Goal: Use online tool/utility: Utilize a website feature to perform a specific function

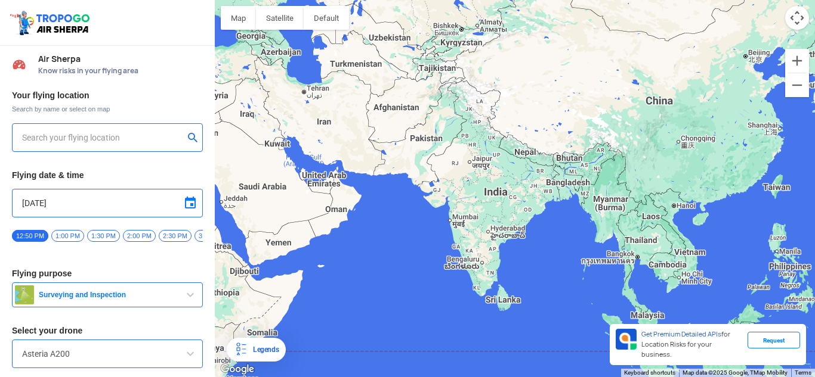
click at [42, 138] on input "text" at bounding box center [103, 138] width 162 height 14
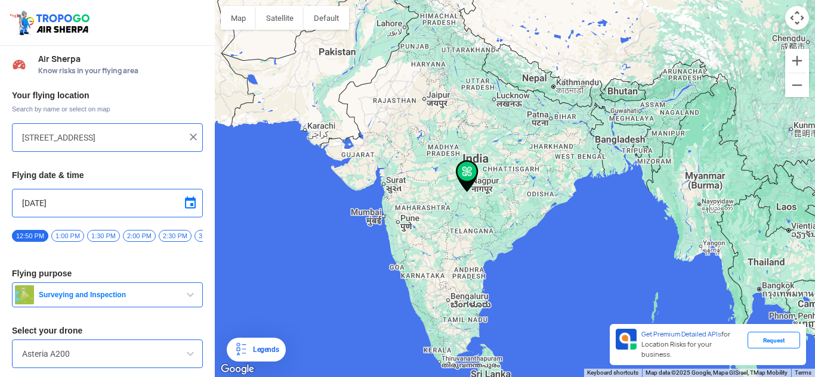
click at [75, 135] on input "[STREET_ADDRESS]" at bounding box center [103, 138] width 162 height 14
click at [75, 136] on input "[STREET_ADDRESS]" at bounding box center [103, 138] width 162 height 14
type input "[STREET_ADDRESS]"
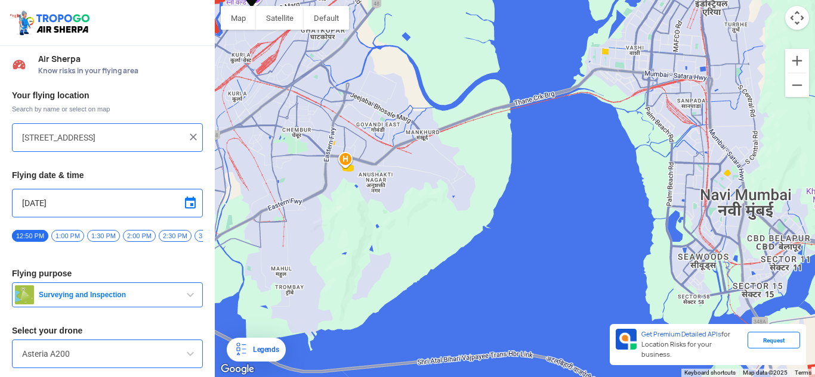
drag, startPoint x: 395, startPoint y: 128, endPoint x: 439, endPoint y: 148, distance: 48.8
click at [432, 145] on div at bounding box center [515, 188] width 600 height 377
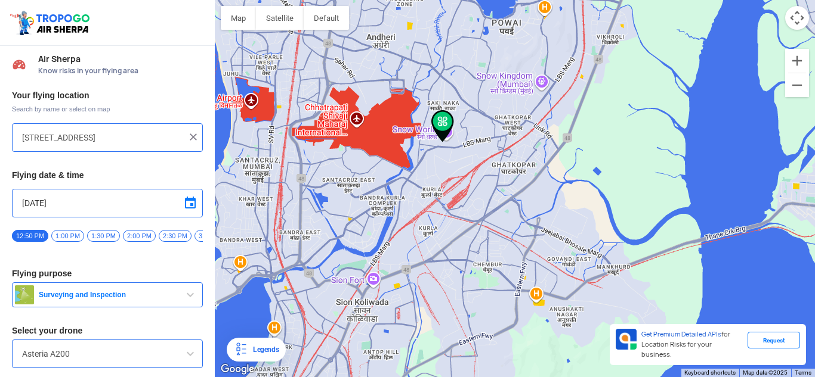
drag, startPoint x: 477, startPoint y: 168, endPoint x: 509, endPoint y: 216, distance: 58.2
click at [509, 216] on div at bounding box center [515, 188] width 600 height 377
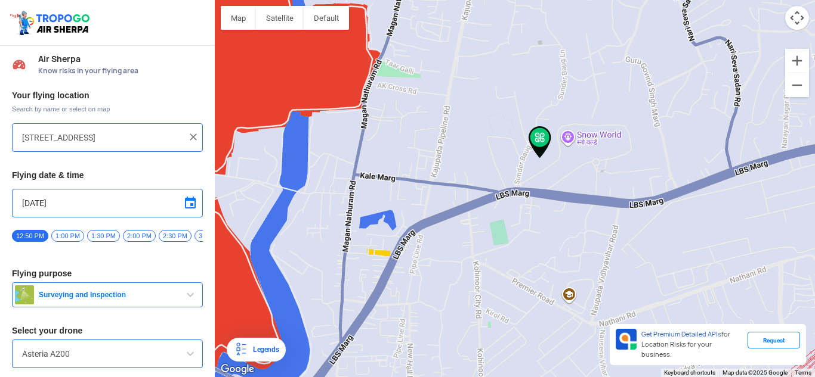
drag, startPoint x: 521, startPoint y: 168, endPoint x: 457, endPoint y: 173, distance: 64.0
click at [457, 173] on div at bounding box center [515, 188] width 600 height 377
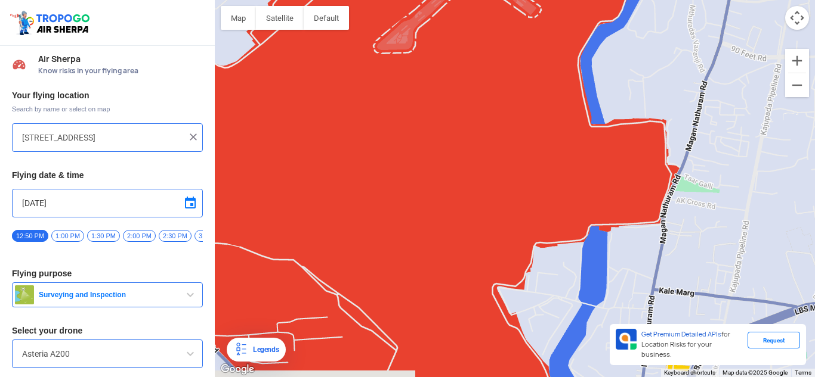
drag, startPoint x: 473, startPoint y: 88, endPoint x: 763, endPoint y: 204, distance: 312.0
click at [763, 204] on div at bounding box center [515, 188] width 600 height 377
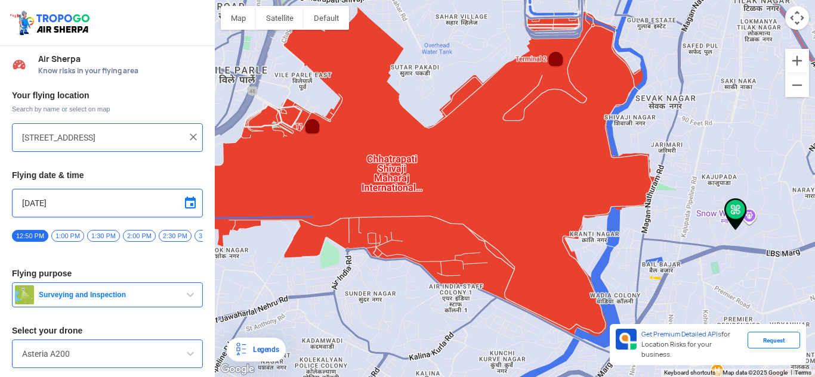
drag, startPoint x: 781, startPoint y: 174, endPoint x: 703, endPoint y: 161, distance: 79.1
click at [703, 160] on div at bounding box center [515, 188] width 600 height 377
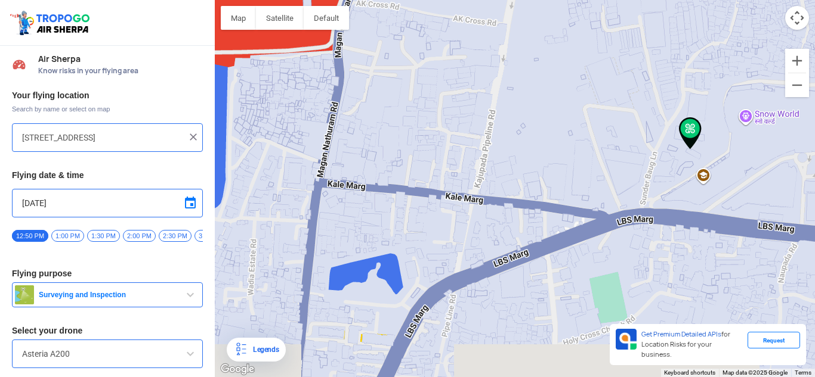
drag, startPoint x: 645, startPoint y: 288, endPoint x: 719, endPoint y: 172, distance: 137.3
click at [723, 171] on div at bounding box center [515, 188] width 600 height 377
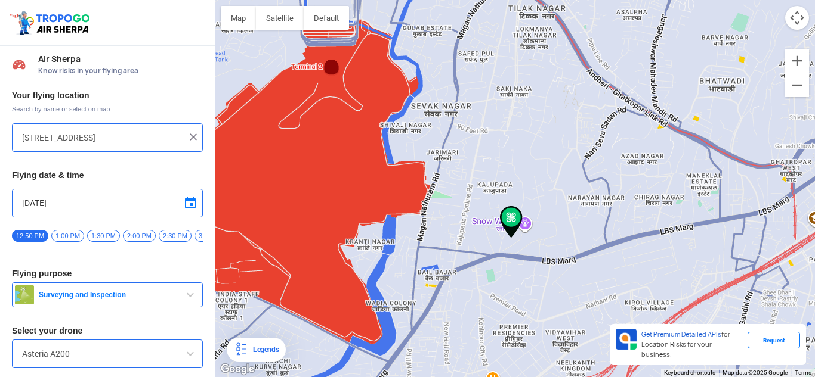
drag, startPoint x: 674, startPoint y: 268, endPoint x: 476, endPoint y: 343, distance: 212.0
click at [476, 343] on div at bounding box center [515, 188] width 600 height 377
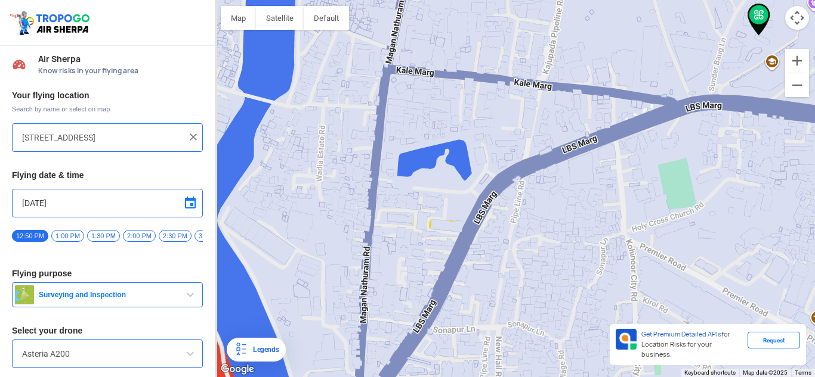
drag, startPoint x: 442, startPoint y: 120, endPoint x: 605, endPoint y: 204, distance: 182.7
click at [605, 204] on div at bounding box center [515, 188] width 600 height 377
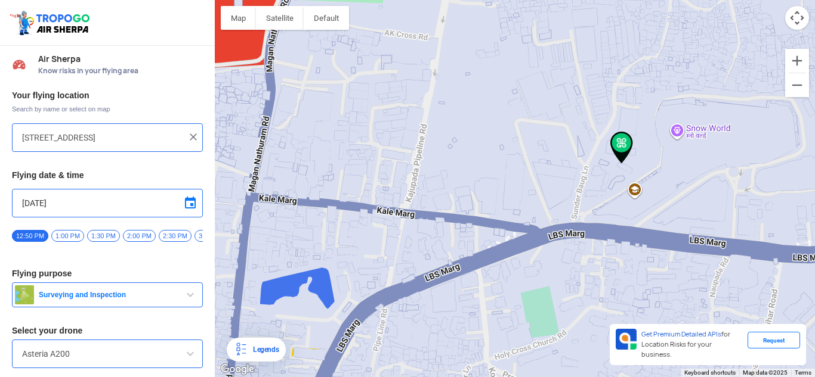
drag, startPoint x: 771, startPoint y: 138, endPoint x: 600, endPoint y: 304, distance: 238.3
click at [600, 304] on div at bounding box center [515, 188] width 600 height 377
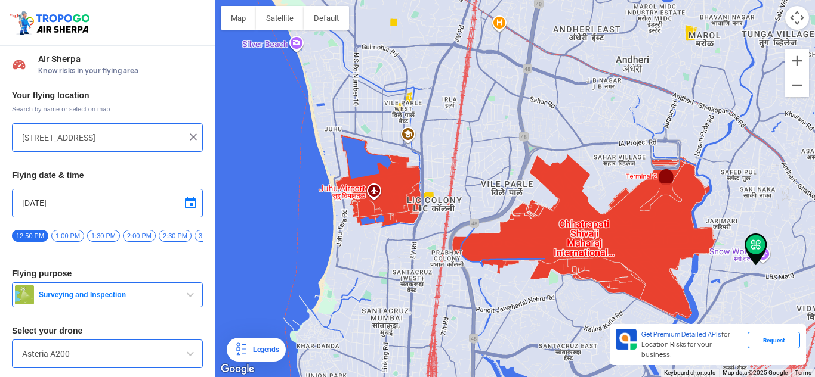
drag, startPoint x: 378, startPoint y: 233, endPoint x: 518, endPoint y: 317, distance: 163.2
click at [526, 327] on div at bounding box center [515, 188] width 600 height 377
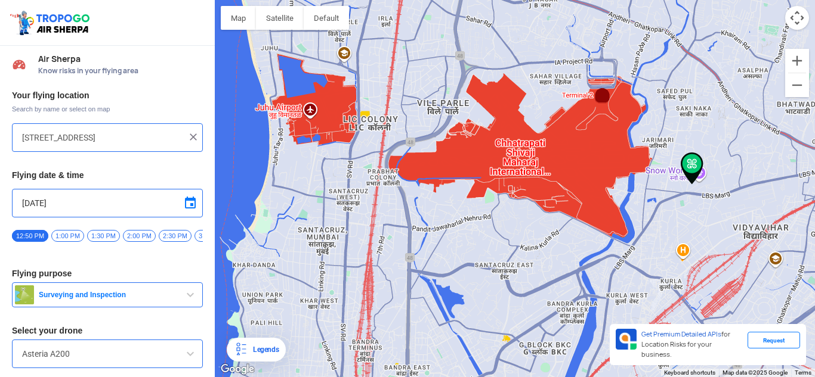
drag, startPoint x: 509, startPoint y: 302, endPoint x: 450, endPoint y: 230, distance: 93.7
click at [450, 230] on div at bounding box center [515, 188] width 600 height 377
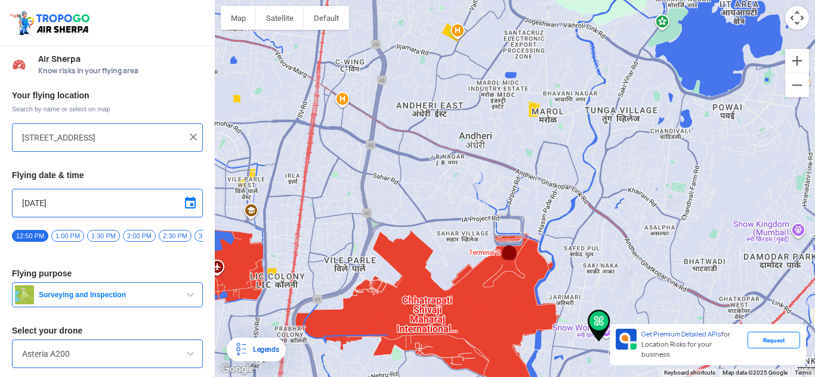
drag, startPoint x: 553, startPoint y: 247, endPoint x: 458, endPoint y: 405, distance: 184.3
click at [458, 368] on html "Location Risk Score Air Sherpa Know risks in your flying area Your flying locat…" at bounding box center [407, 188] width 815 height 377
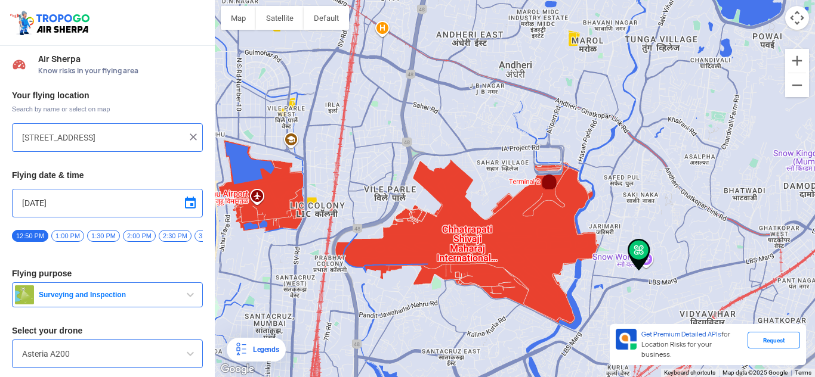
drag, startPoint x: 483, startPoint y: 103, endPoint x: 524, endPoint y: 36, distance: 78.1
click at [524, 36] on div at bounding box center [515, 188] width 600 height 377
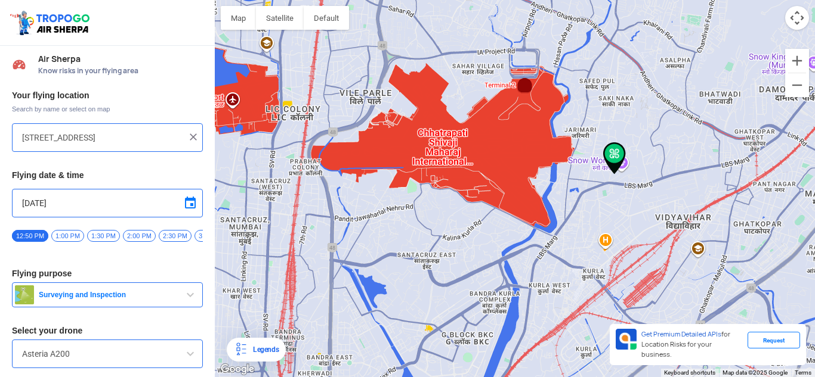
drag, startPoint x: 688, startPoint y: 225, endPoint x: 666, endPoint y: 134, distance: 94.3
click at [666, 134] on div at bounding box center [515, 188] width 600 height 377
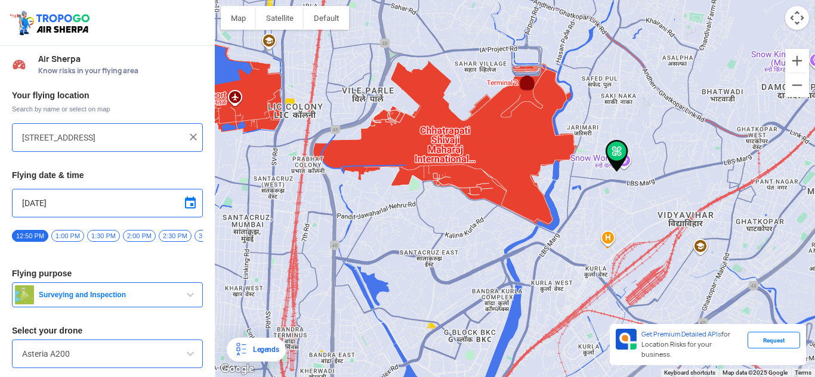
scroll to position [42, 0]
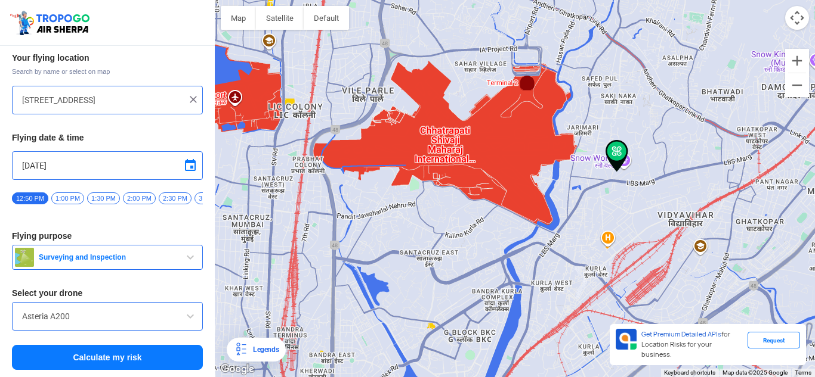
click at [178, 255] on span "Surveying and Inspection" at bounding box center [108, 258] width 149 height 10
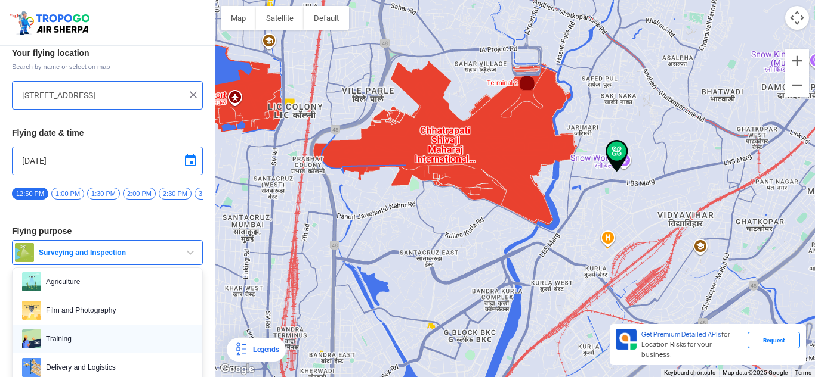
scroll to position [60, 0]
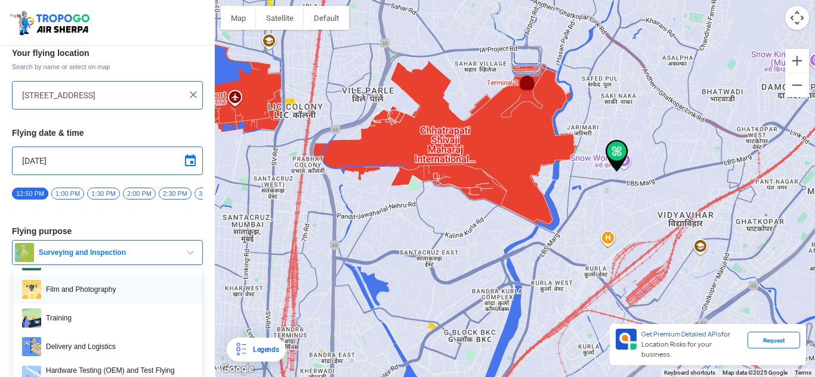
click at [112, 299] on span "Film and Photography" at bounding box center [116, 289] width 151 height 19
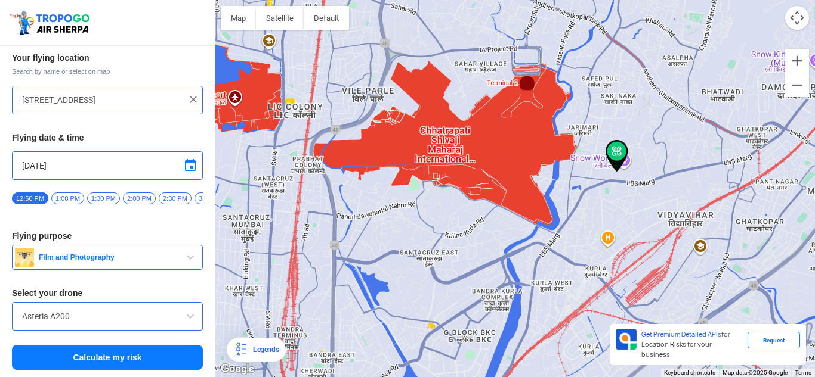
click at [131, 329] on div "Asteria A200" at bounding box center [107, 316] width 191 height 29
click at [134, 363] on button "Calculate my risk" at bounding box center [107, 357] width 191 height 25
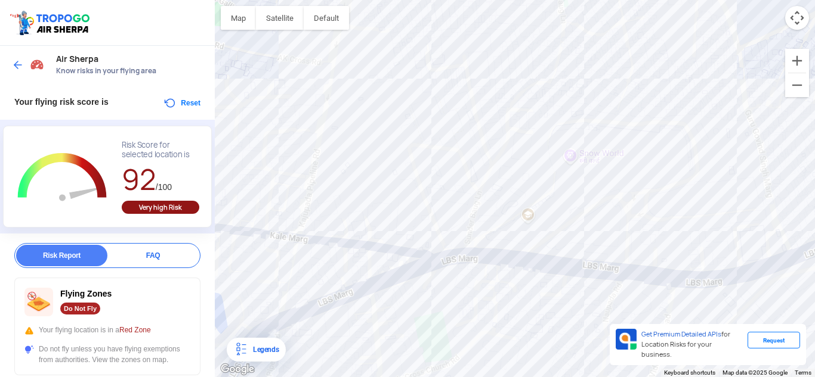
drag, startPoint x: 159, startPoint y: 311, endPoint x: 186, endPoint y: 253, distance: 63.8
click at [144, 255] on div "FAQ" at bounding box center [152, 255] width 91 height 21
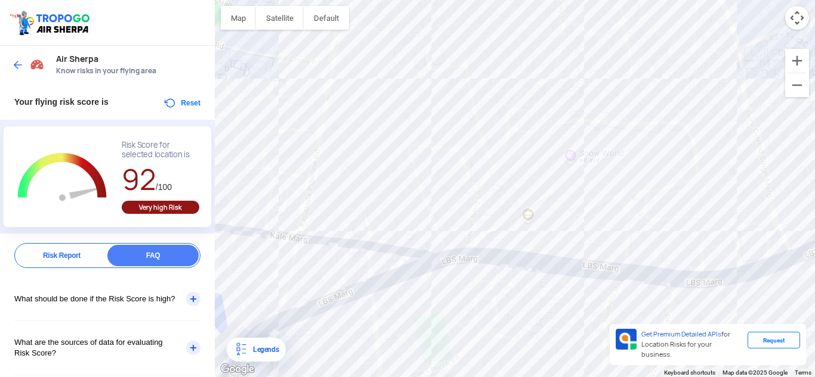
click at [86, 296] on div "What should be done if the Risk Score is high?" at bounding box center [107, 299] width 186 height 43
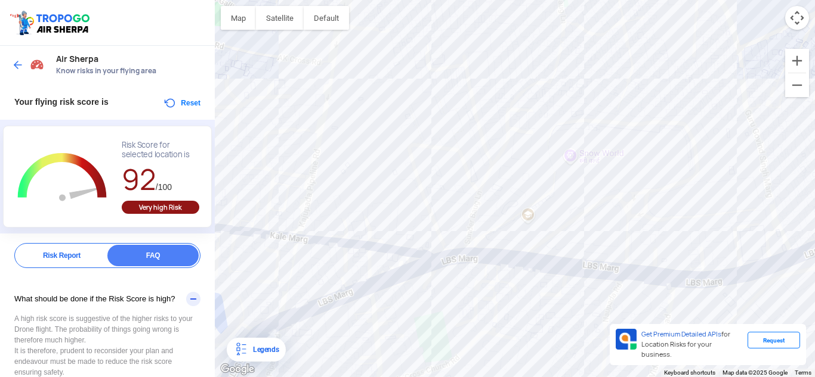
click at [55, 264] on div "Risk Report" at bounding box center [61, 255] width 91 height 21
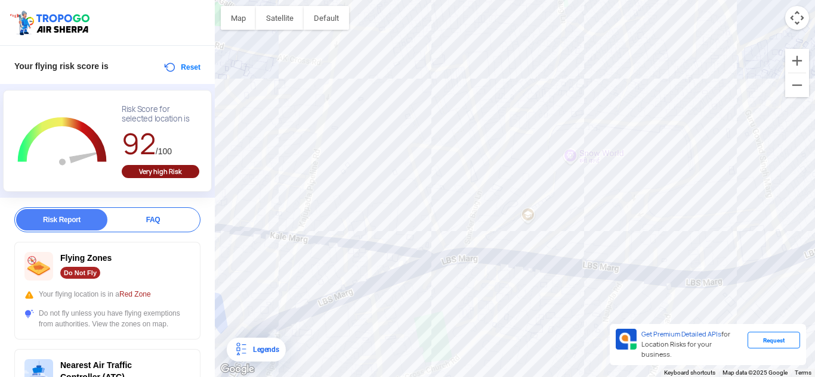
scroll to position [0, 0]
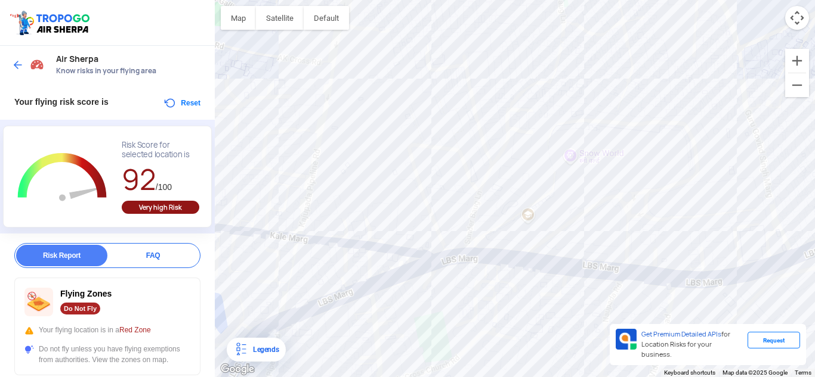
click at [18, 63] on img at bounding box center [18, 65] width 12 height 12
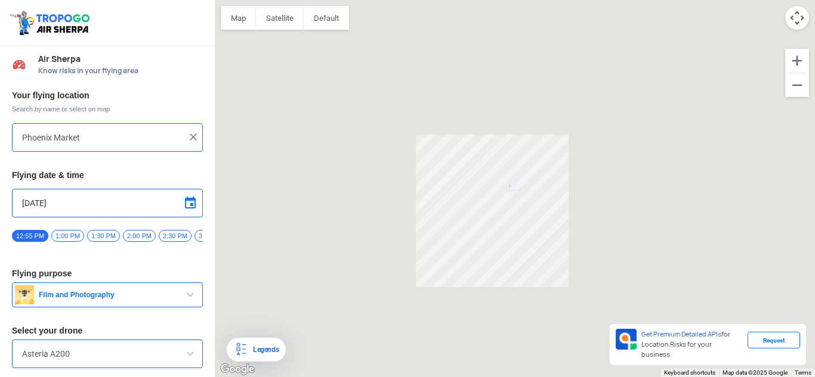
type input "[STREET_ADDRESS]"
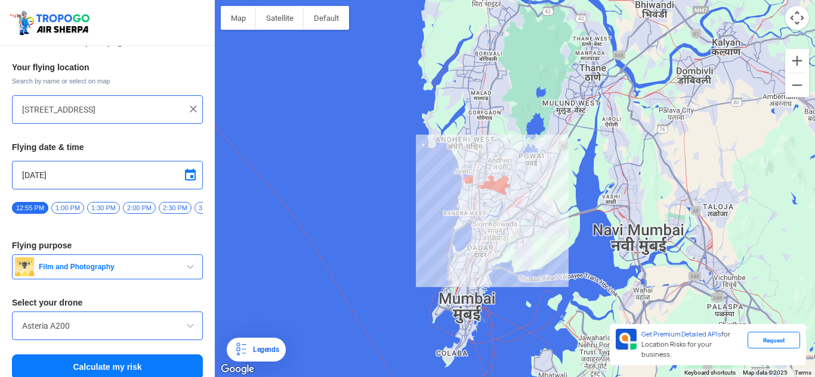
scroll to position [42, 0]
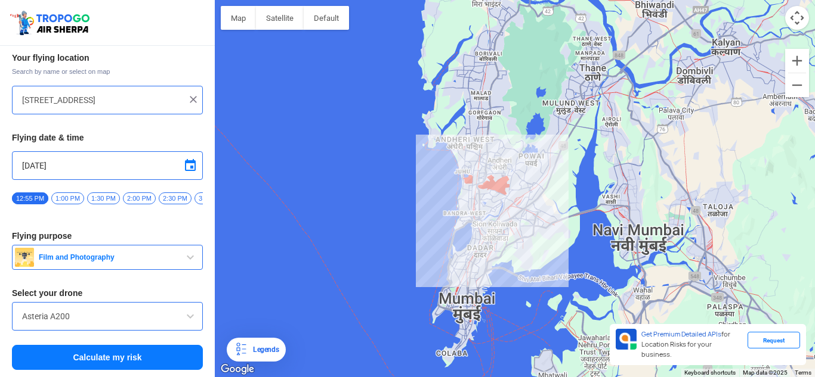
click at [115, 252] on button "Film and Photography" at bounding box center [107, 257] width 191 height 25
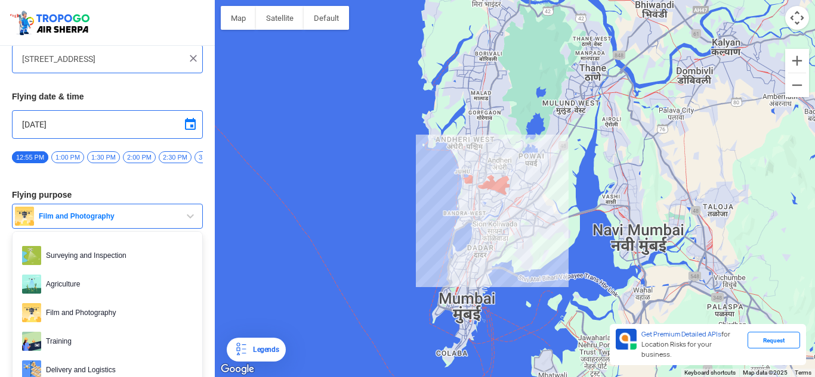
scroll to position [0, 0]
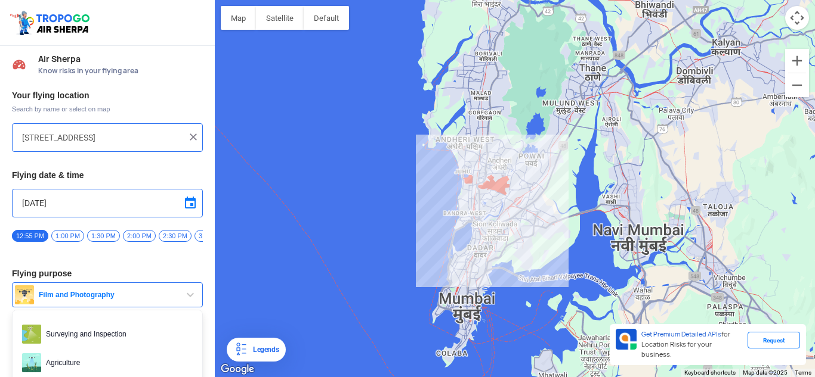
click at [187, 297] on span "button" at bounding box center [190, 295] width 14 height 14
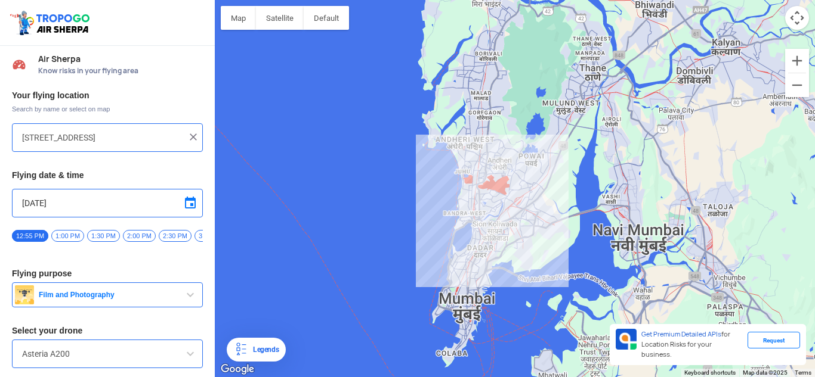
scroll to position [42, 0]
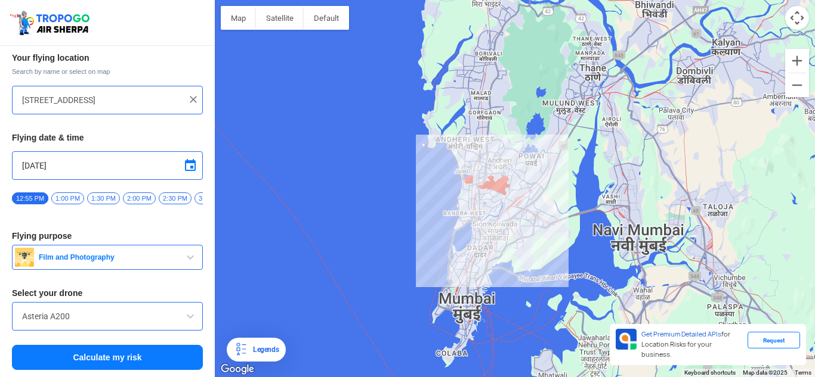
click at [78, 332] on div "Your flying location Search by name or select on map [STREET_ADDRESS] Flying da…" at bounding box center [107, 212] width 215 height 331
click at [90, 321] on input "Asteria A200" at bounding box center [107, 316] width 171 height 14
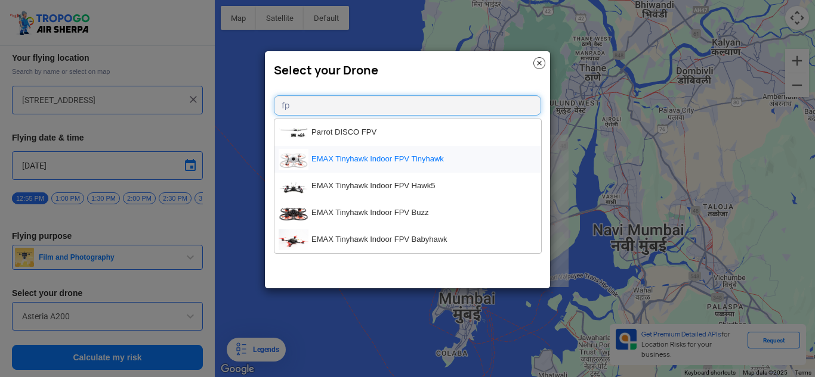
type input "f"
